Goal: Navigation & Orientation: Find specific page/section

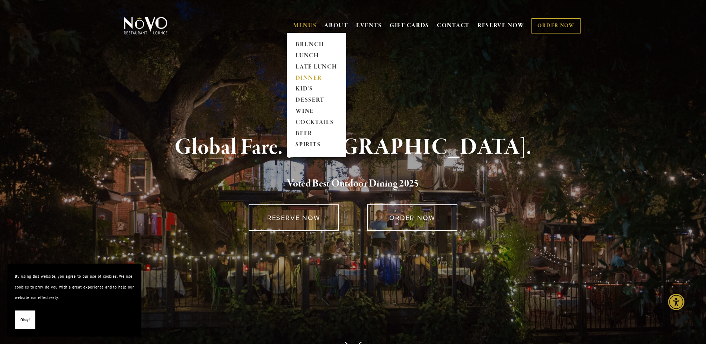
click at [304, 79] on link "DINNER" at bounding box center [316, 78] width 47 height 11
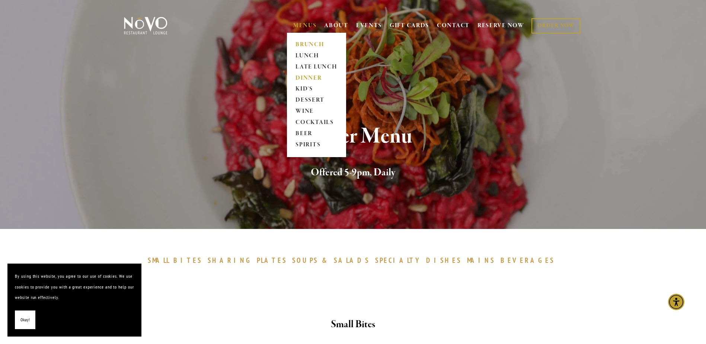
click at [300, 42] on link "BRUNCH" at bounding box center [316, 44] width 47 height 11
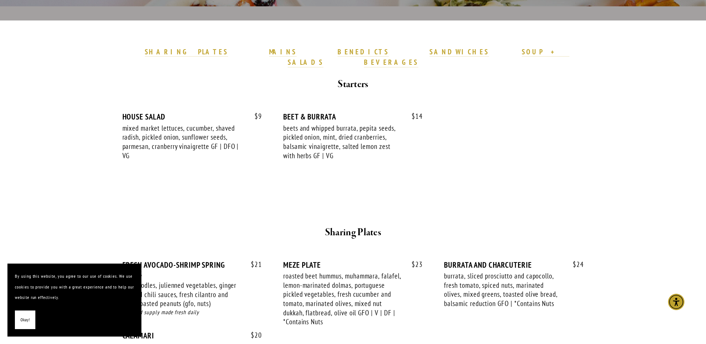
scroll to position [223, 0]
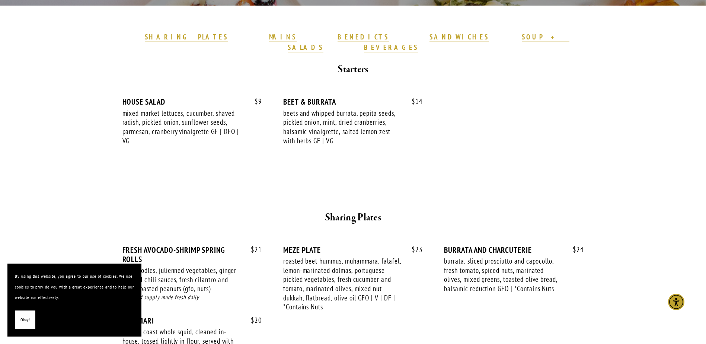
click at [25, 318] on span "Okay!" at bounding box center [24, 319] width 9 height 11
